Goal: Check status

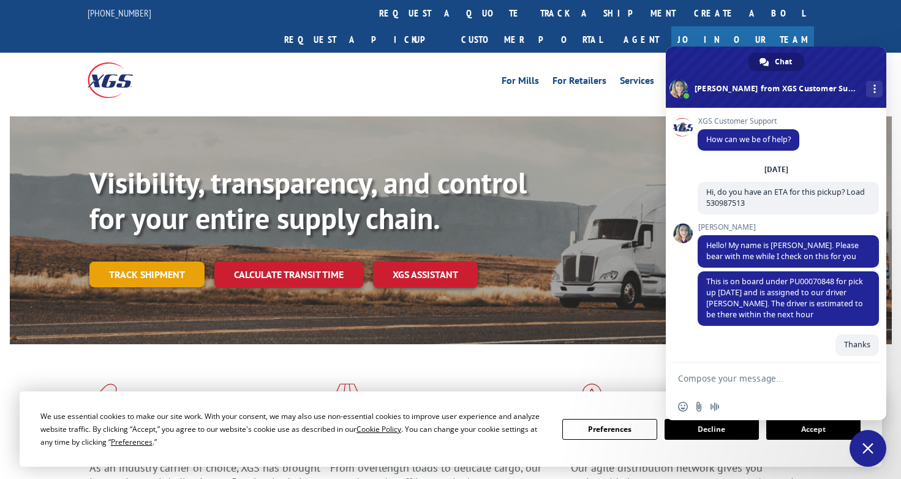
scroll to position [200, 0]
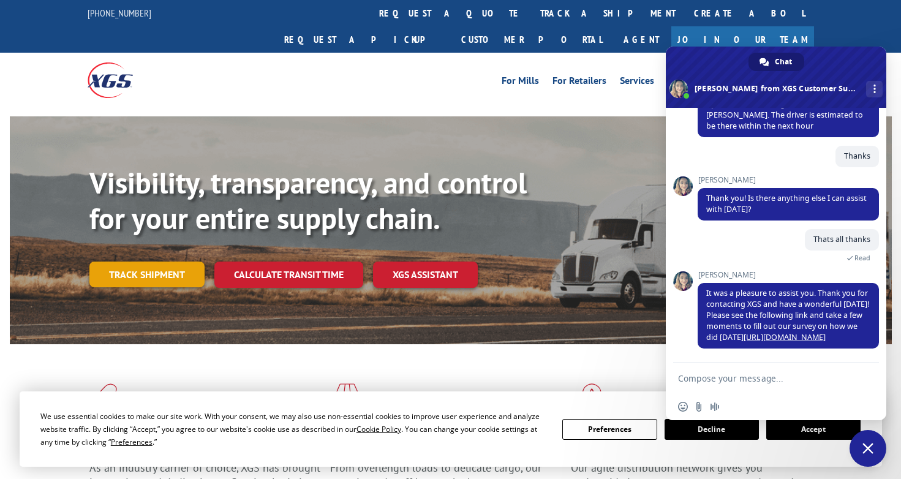
click at [143, 262] on link "Track shipment" at bounding box center [146, 275] width 115 height 26
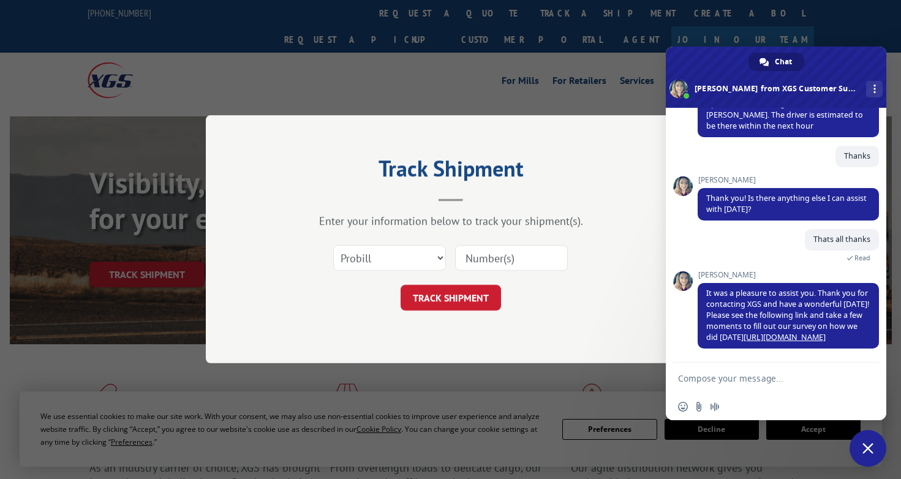
click at [509, 257] on input at bounding box center [511, 259] width 113 height 26
paste input "17688906"
type input "17688906"
click at [454, 302] on button "TRACK SHIPMENT" at bounding box center [451, 299] width 101 height 26
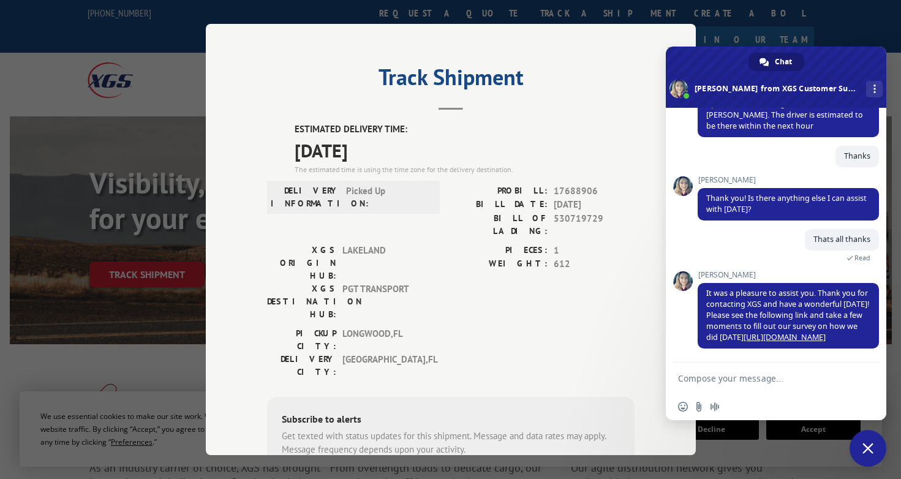
scroll to position [120, 0]
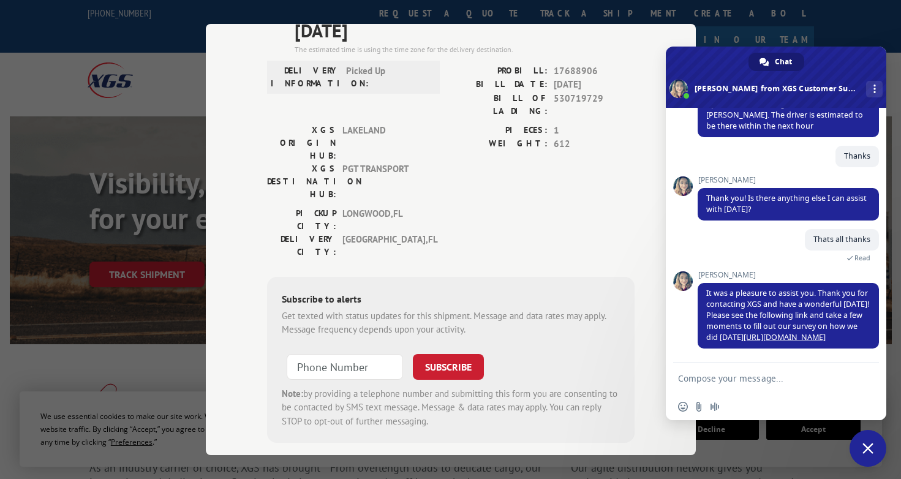
click at [775, 381] on textarea "Compose your message..." at bounding box center [762, 378] width 169 height 11
paste textarea "17688906"
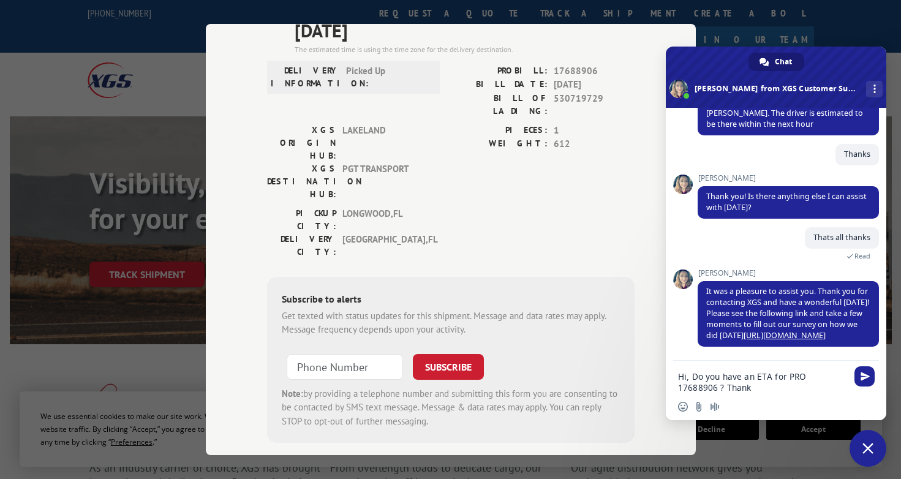
type textarea "Hi, Do you have an ETA for PRO 17688906 ? Thanks"
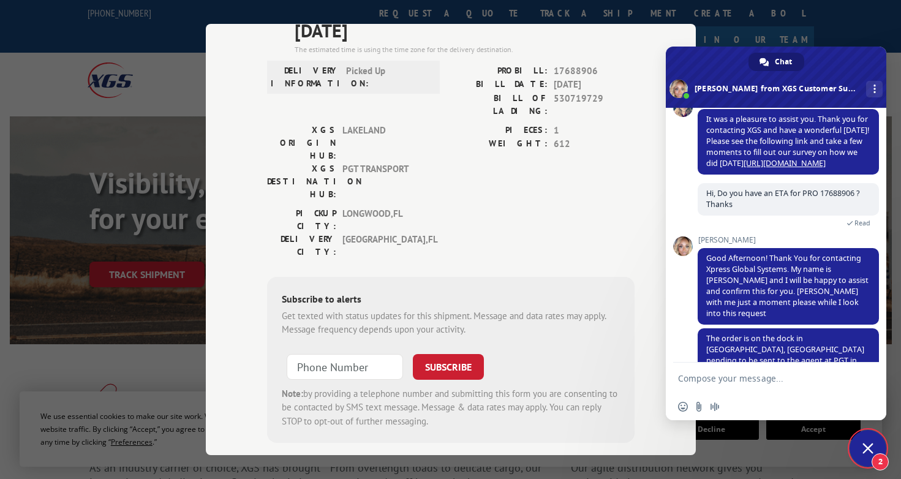
scroll to position [397, 0]
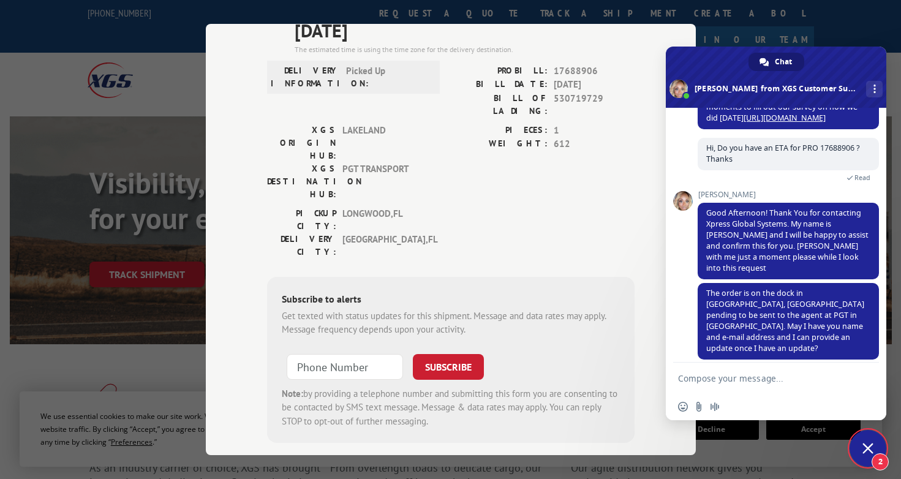
click at [750, 382] on textarea "Compose your message..." at bounding box center [762, 378] width 169 height 11
click at [740, 376] on textarea "Compose your message..." at bounding box center [762, 378] width 169 height 11
paste textarea "[EMAIL_ADDRESS][DOMAIN_NAME]"
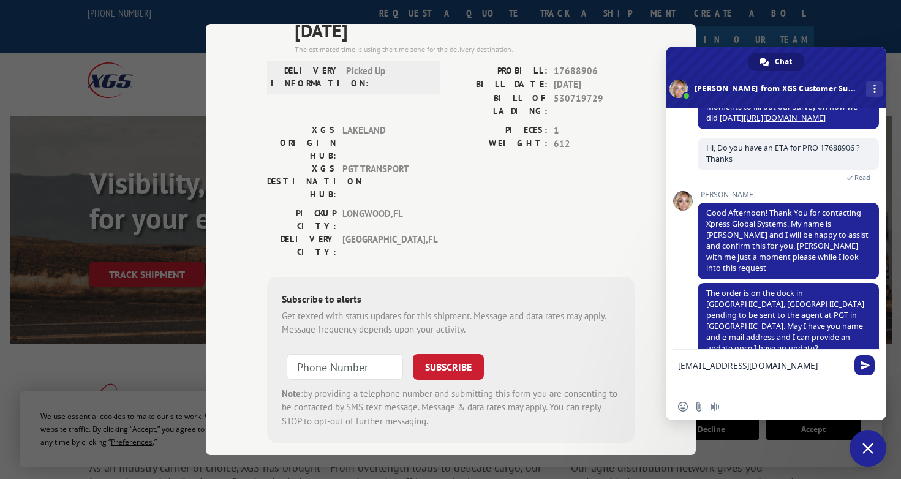
paste textarea "TAL ZULAIT"
type textarea "TAL ZULAIT tal.zulait@gmail.com"
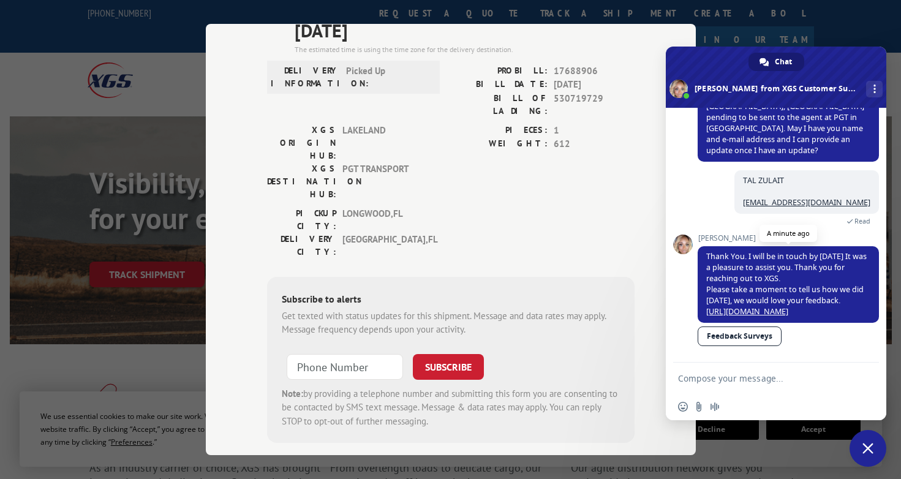
scroll to position [522, 0]
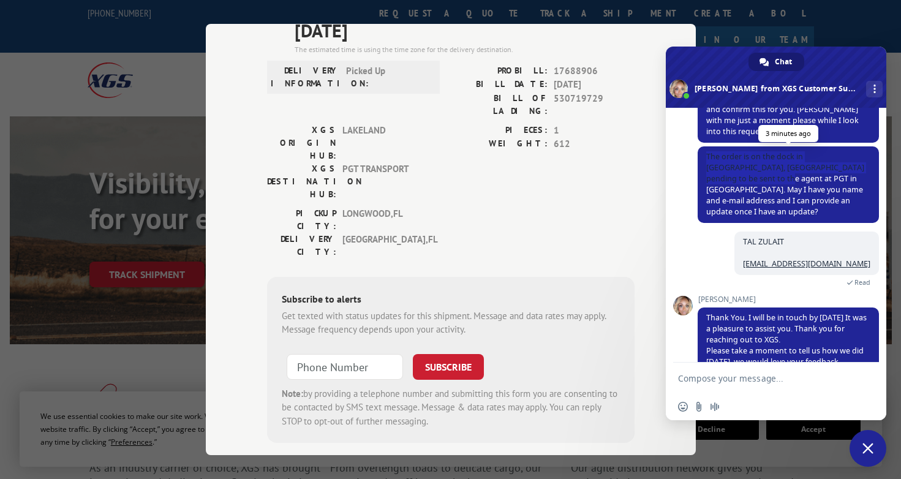
drag, startPoint x: 705, startPoint y: 154, endPoint x: 731, endPoint y: 180, distance: 36.8
click at [731, 180] on span "The order is on the dock in [GEOGRAPHIC_DATA], [GEOGRAPHIC_DATA] pending to be …" at bounding box center [788, 184] width 181 height 77
copy span "The order is on the dock in Lakeland, FL pending to be sent to the agent at PGT…"
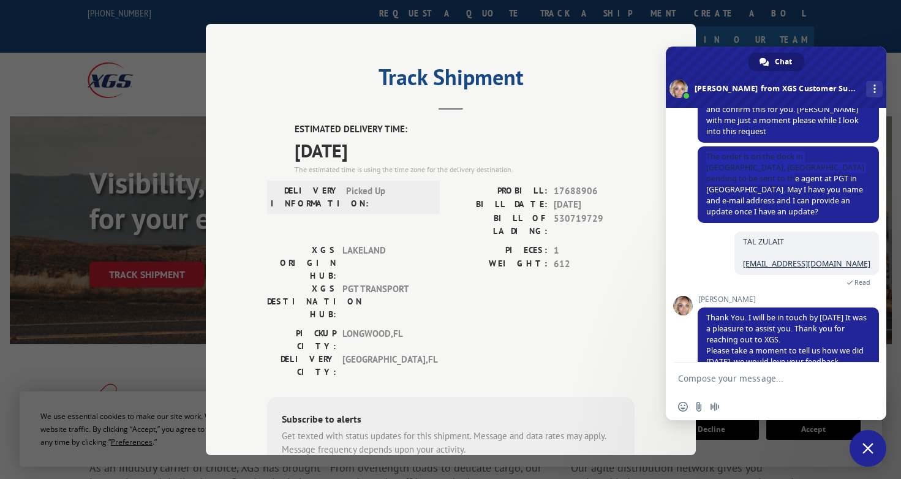
scroll to position [120, 0]
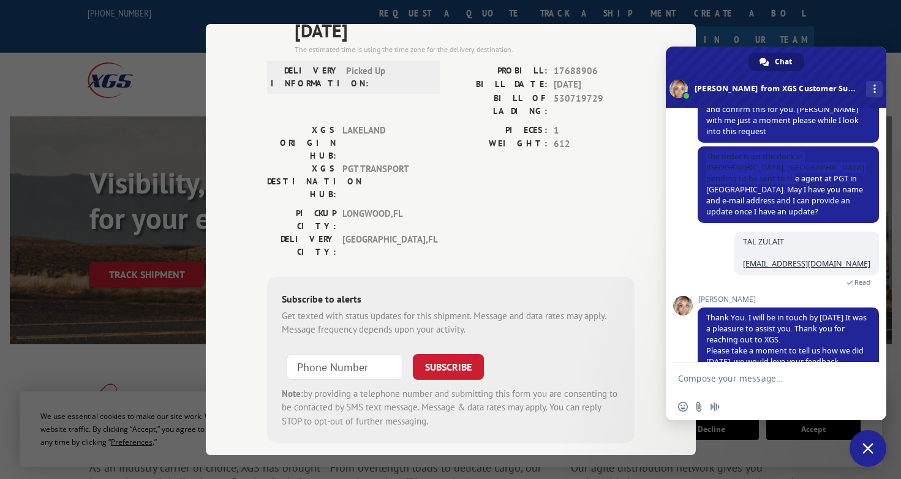
click at [125, 300] on div "Track Shipment ESTIMATED DELIVERY TIME: 10/08/2025 The estimated time is using …" at bounding box center [450, 239] width 901 height 479
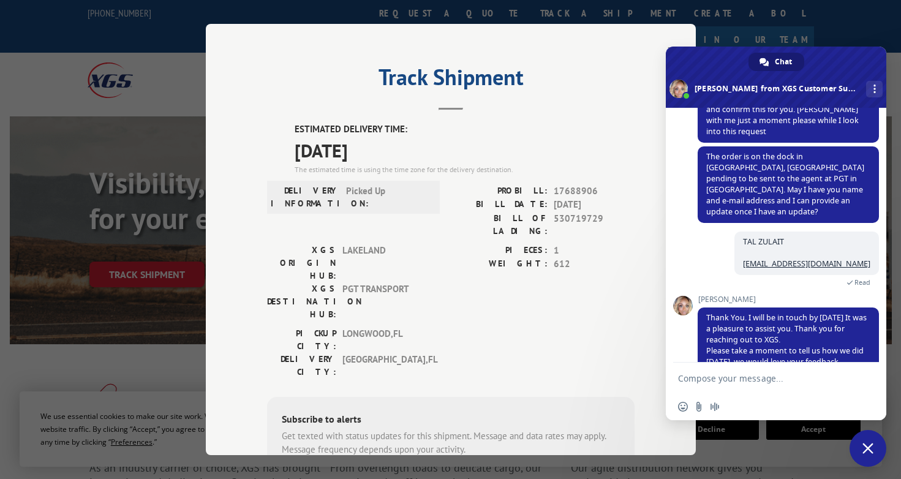
click at [661, 51] on div "Track Shipment ESTIMATED DELIVERY TIME: 10/08/2025 The estimated time is using …" at bounding box center [451, 239] width 490 height 431
click at [873, 458] on span "Close chat" at bounding box center [868, 448] width 37 height 37
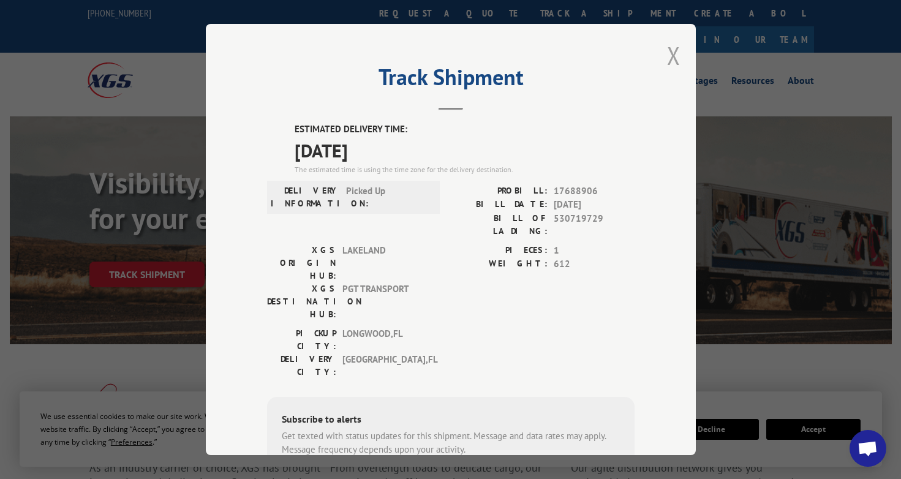
click at [674, 62] on button "Close modal" at bounding box center [673, 55] width 13 height 32
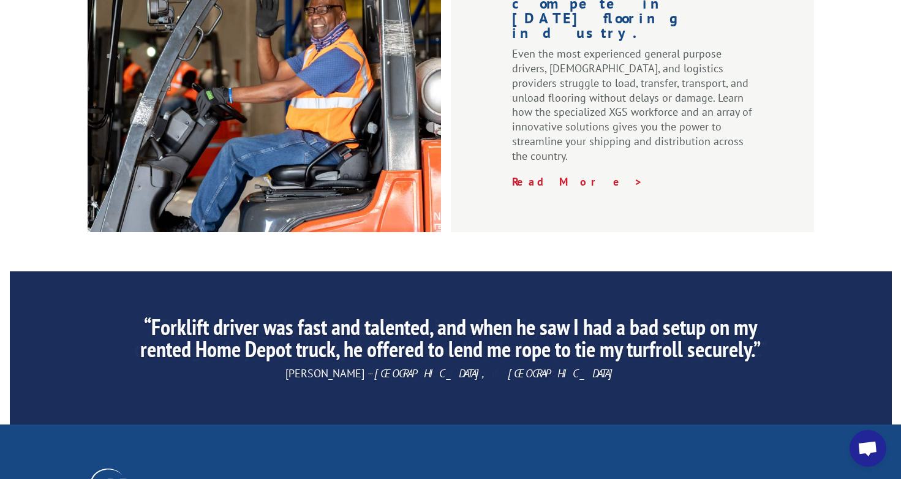
scroll to position [1946, 0]
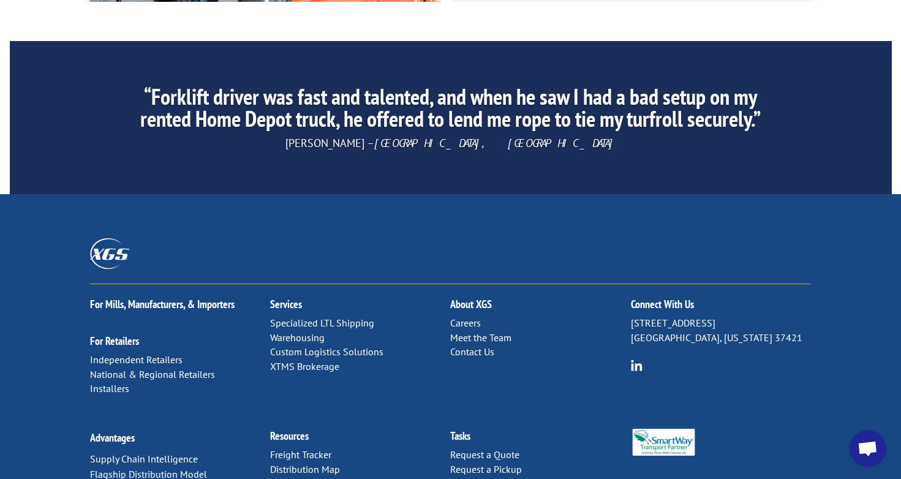
click at [474, 346] on link "Contact Us" at bounding box center [472, 352] width 44 height 12
